Goal: Find specific page/section: Find specific page/section

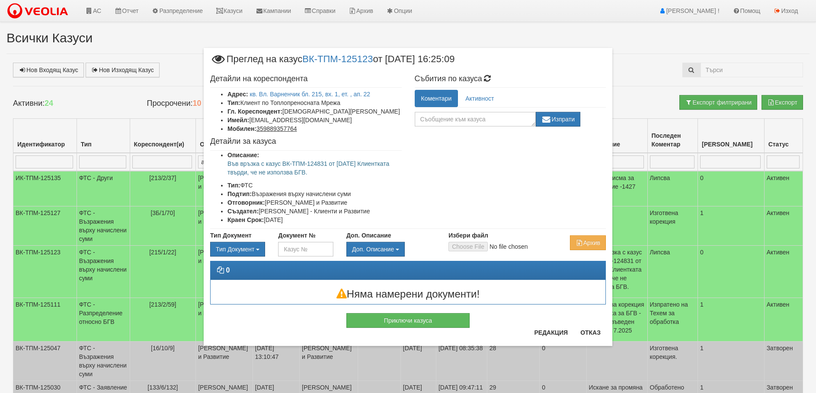
click at [595, 335] on button "Отказ" at bounding box center [590, 333] width 31 height 14
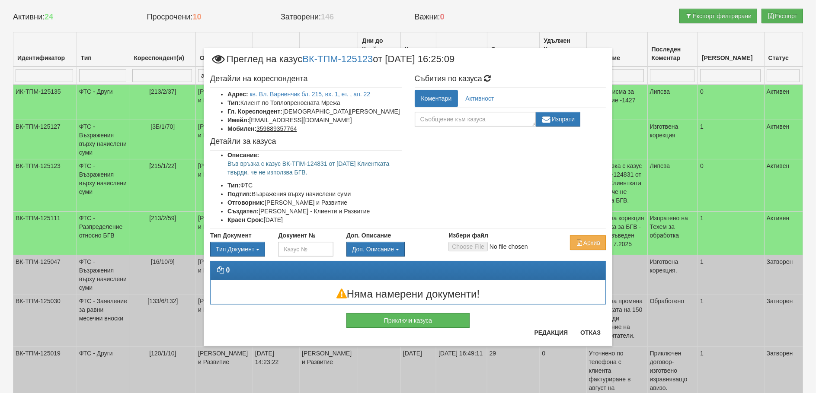
scroll to position [86, 0]
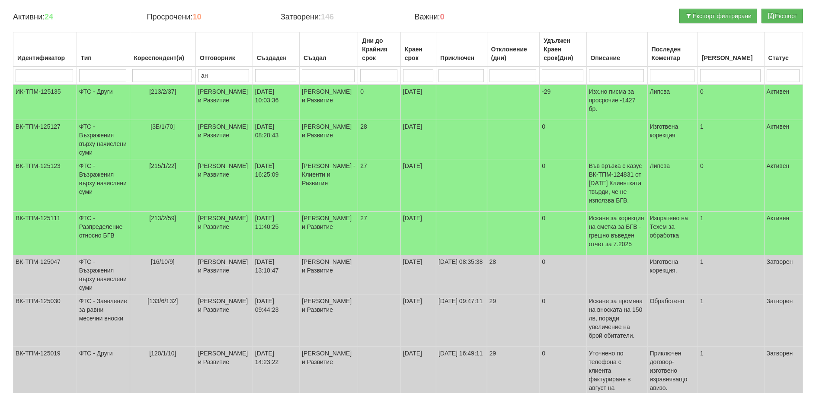
click at [154, 75] on input "search" at bounding box center [162, 75] width 60 height 13
type input "16/5"
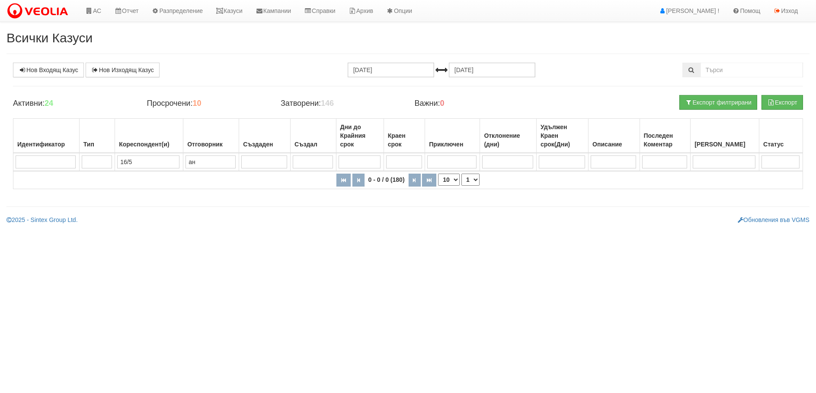
scroll to position [0, 0]
type input "16/"
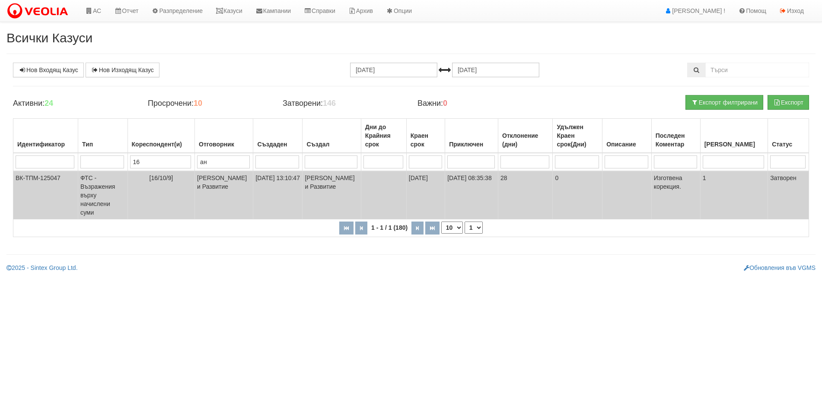
type input "1"
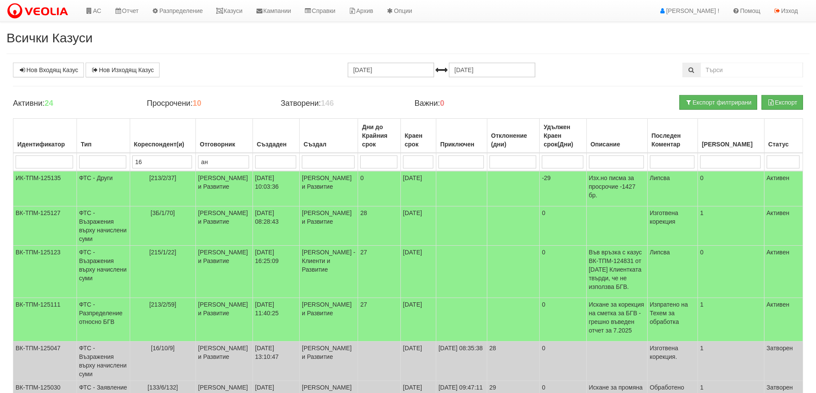
type input "16/"
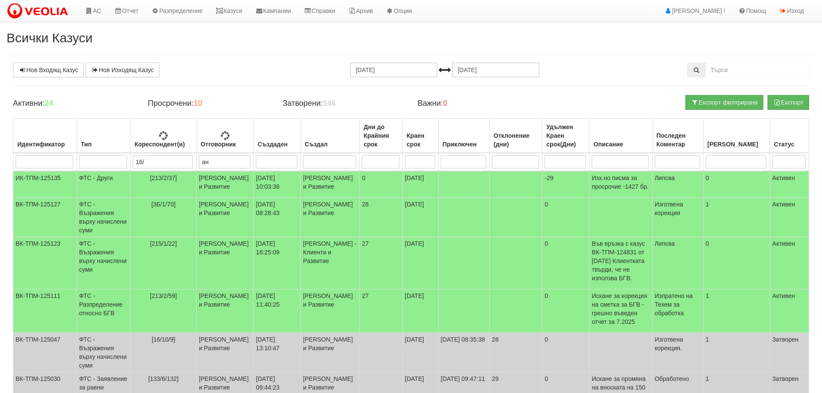
type input "16/5"
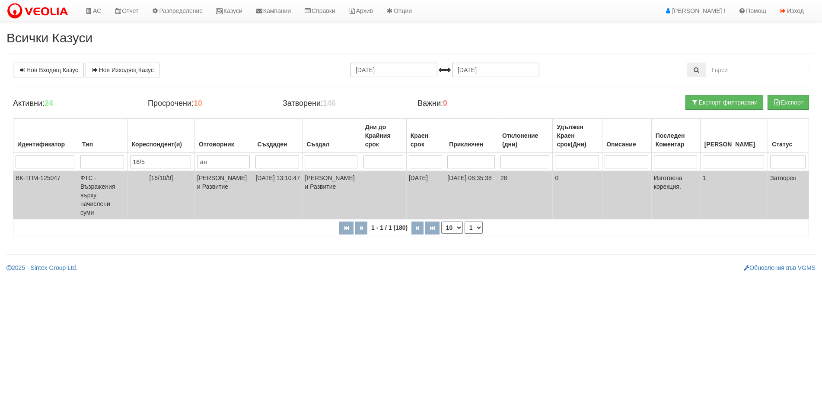
type input "16/5"
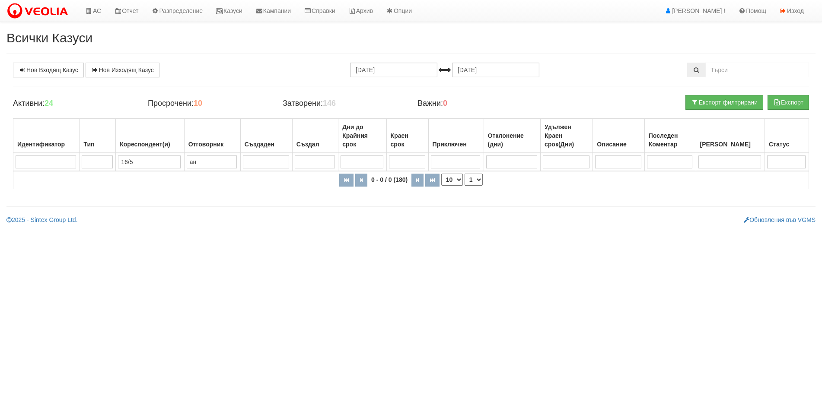
type input "16/55"
type input "16/5"
type input "16/5/5"
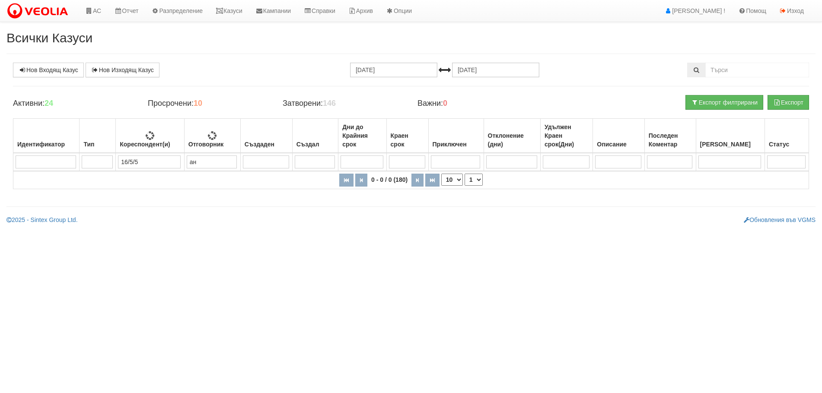
type input "16/5/5"
drag, startPoint x: 226, startPoint y: 162, endPoint x: 203, endPoint y: 169, distance: 23.9
click at [207, 169] on td "ан" at bounding box center [212, 162] width 56 height 18
type input "[PERSON_NAME]"
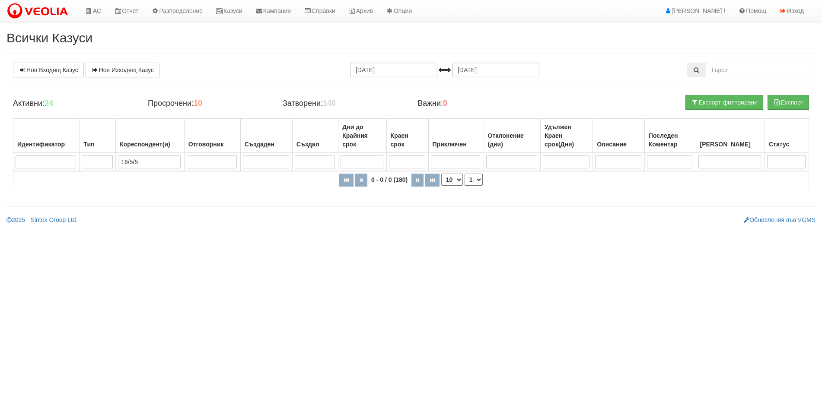
click at [151, 159] on input "16/5/5" at bounding box center [149, 162] width 63 height 13
type input "16/5/"
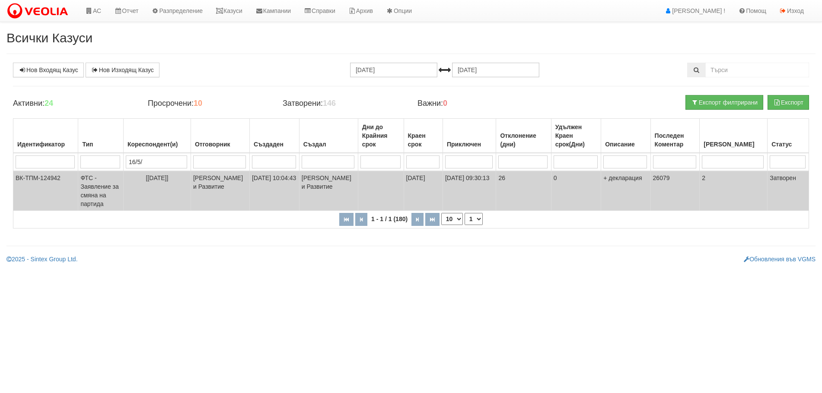
type input "16/5"
